Goal: Task Accomplishment & Management: Use online tool/utility

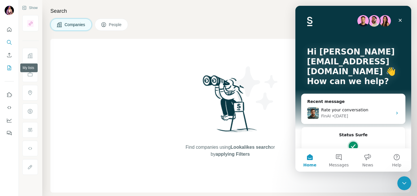
click at [10, 63] on button "My lists" at bounding box center [9, 68] width 9 height 10
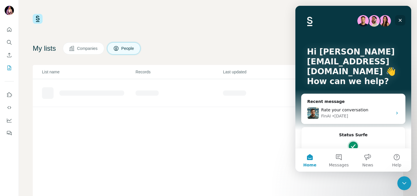
click at [400, 21] on icon "Close" at bounding box center [400, 20] width 5 height 5
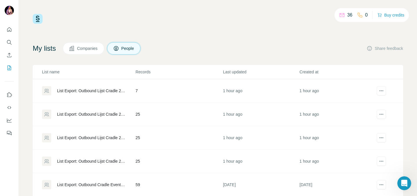
scroll to position [39, 0]
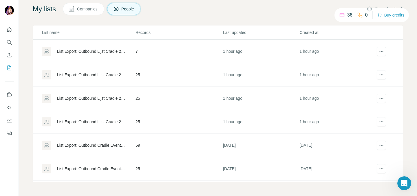
click at [109, 124] on div "List Export: Outbound Lijst Cradle 2 - [DATE] 14:06" at bounding box center [91, 122] width 69 height 6
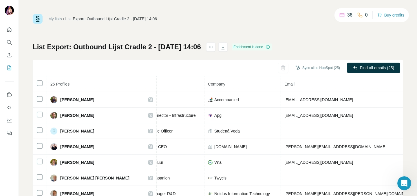
scroll to position [0, 117]
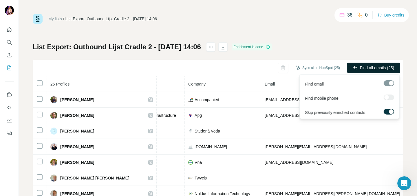
click at [384, 68] on span "Find all emails (25)" at bounding box center [377, 68] width 34 height 6
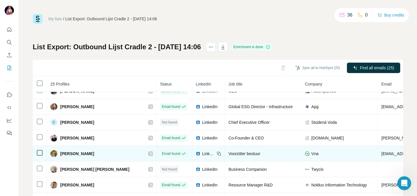
scroll to position [0, 0]
